Goal: Information Seeking & Learning: Learn about a topic

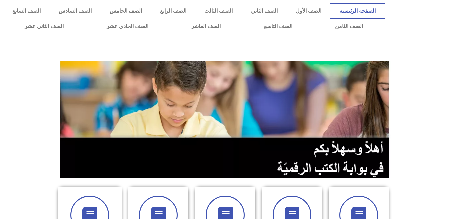
click at [41, 101] on section at bounding box center [225, 119] width 450 height 127
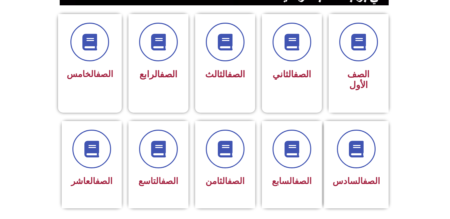
scroll to position [173, 0]
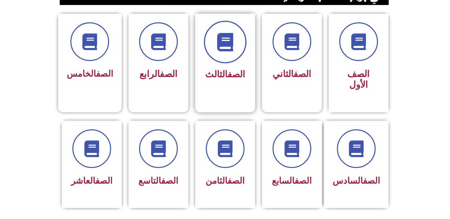
click at [219, 43] on icon at bounding box center [225, 42] width 18 height 18
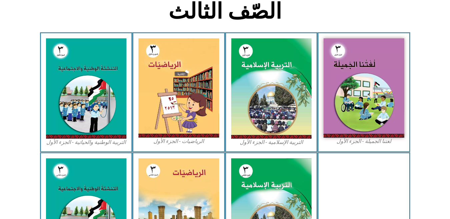
scroll to position [187, 0]
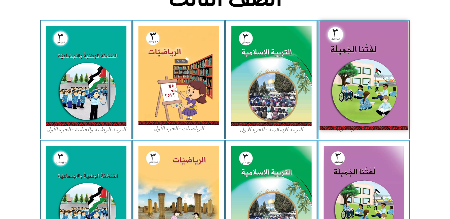
click at [369, 67] on img at bounding box center [363, 75] width 89 height 109
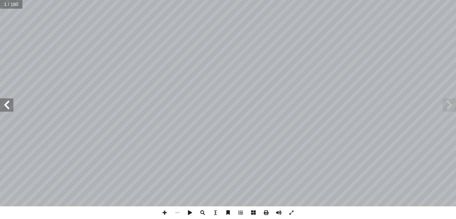
click at [10, 103] on span at bounding box center [6, 104] width 13 height 13
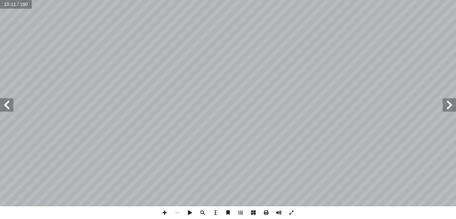
click at [10, 105] on span at bounding box center [6, 104] width 13 height 13
click at [3, 105] on span at bounding box center [6, 104] width 13 height 13
